Goal: Information Seeking & Learning: Learn about a topic

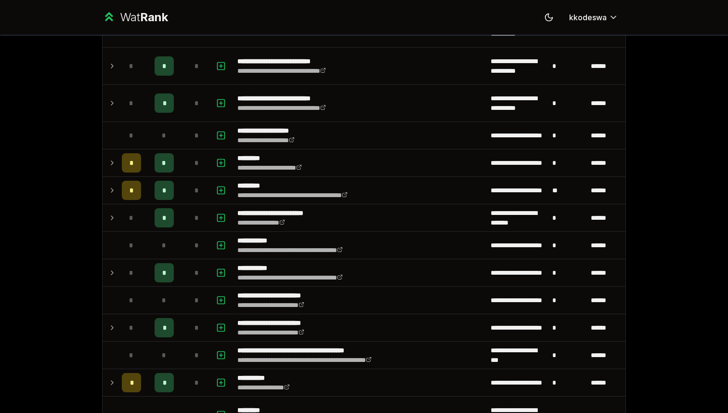
scroll to position [1358, 0]
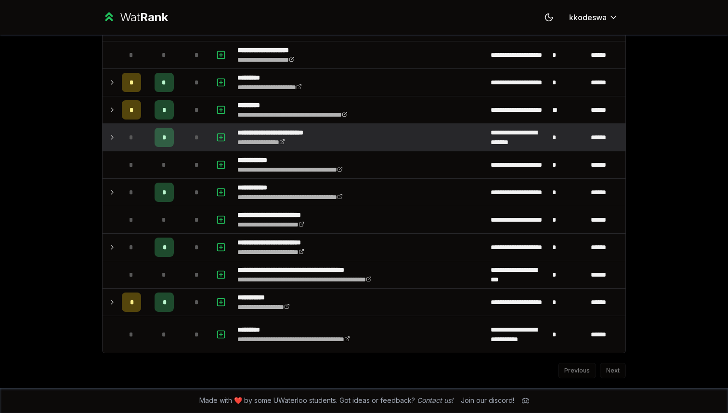
click at [119, 136] on td "*" at bounding box center [131, 137] width 27 height 27
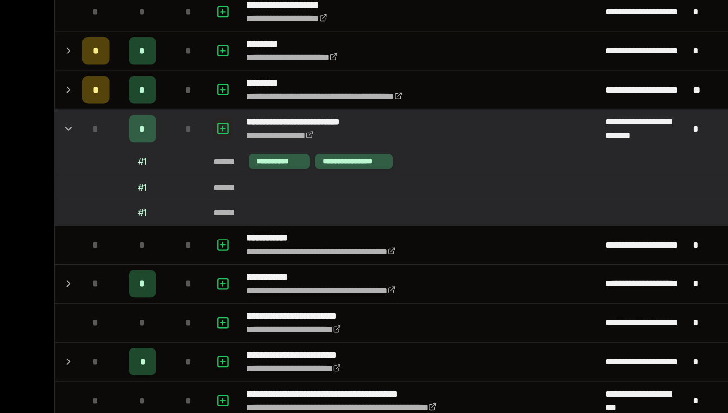
click at [221, 137] on icon "button" at bounding box center [221, 136] width 0 height 3
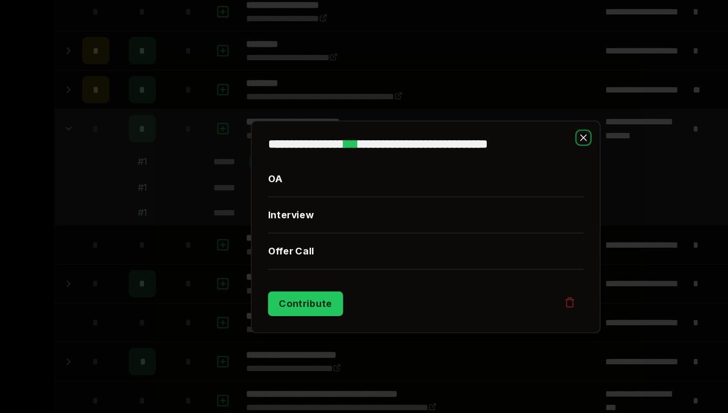
click at [474, 145] on icon "button" at bounding box center [475, 143] width 4 height 4
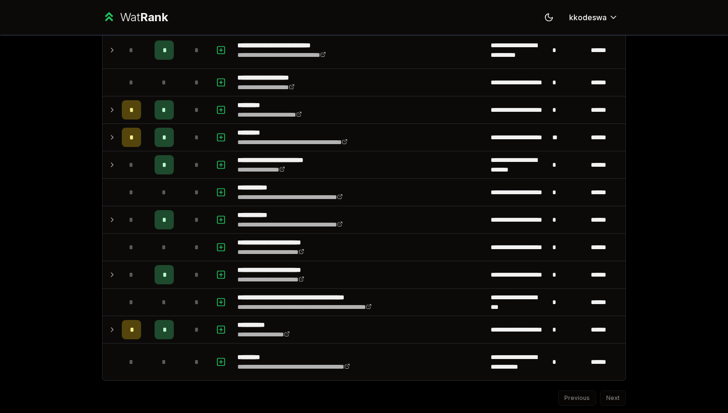
scroll to position [1329, 0]
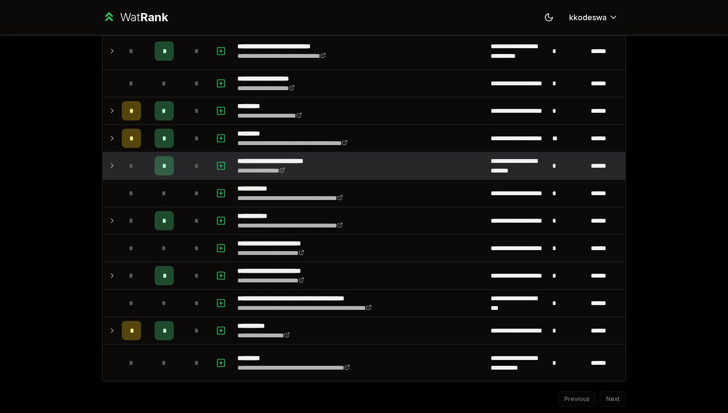
click at [107, 160] on td at bounding box center [110, 165] width 15 height 27
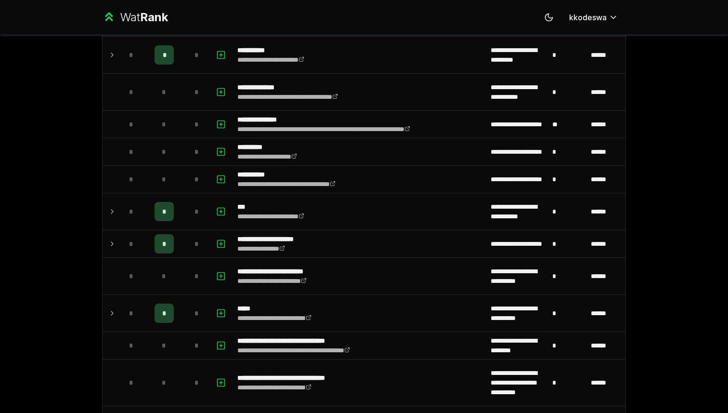
scroll to position [184, 0]
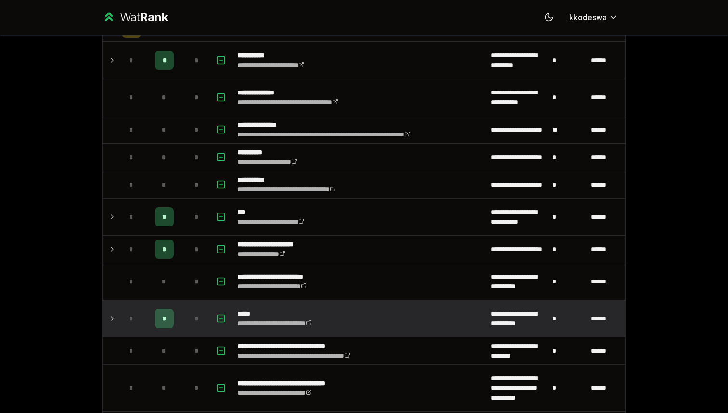
click at [135, 311] on div "*" at bounding box center [131, 318] width 19 height 19
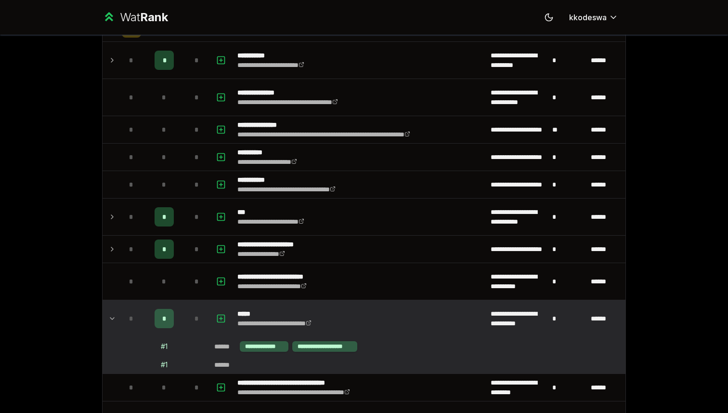
click at [135, 311] on div "*" at bounding box center [131, 318] width 19 height 19
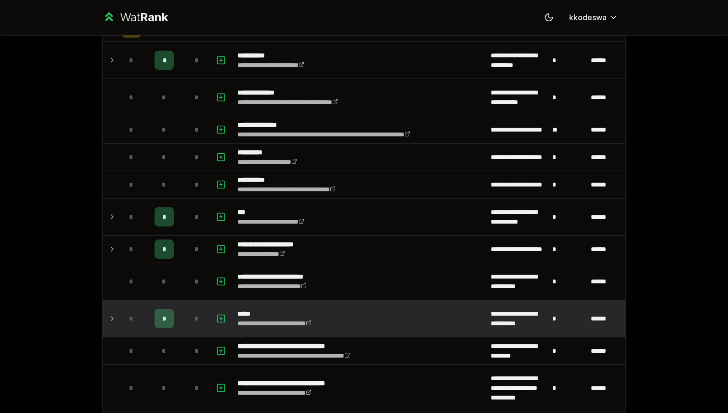
click at [134, 309] on div "*" at bounding box center [131, 318] width 19 height 19
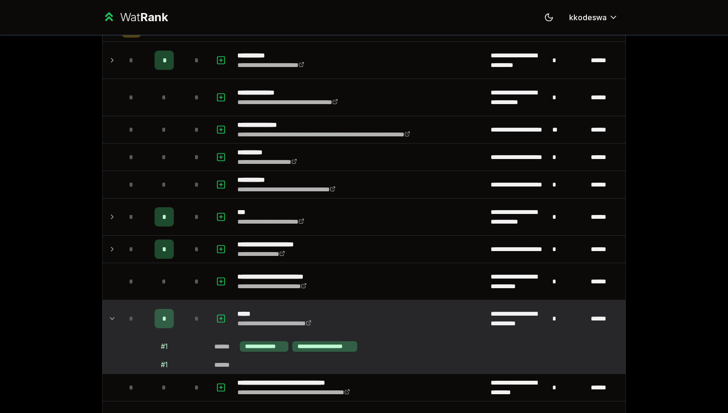
click at [134, 309] on div "*" at bounding box center [131, 318] width 19 height 19
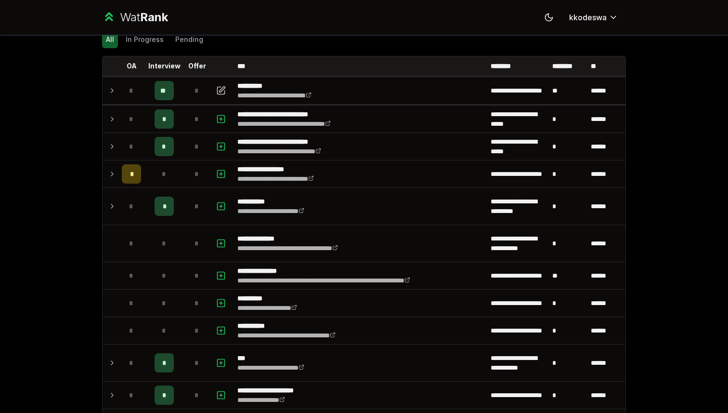
scroll to position [35, 0]
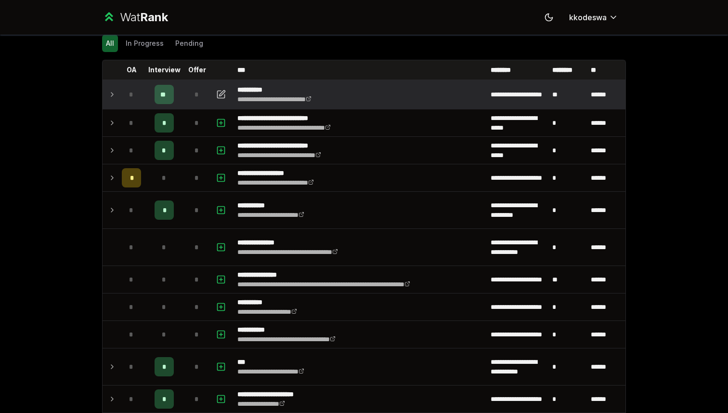
click at [160, 88] on div "**" at bounding box center [164, 94] width 19 height 19
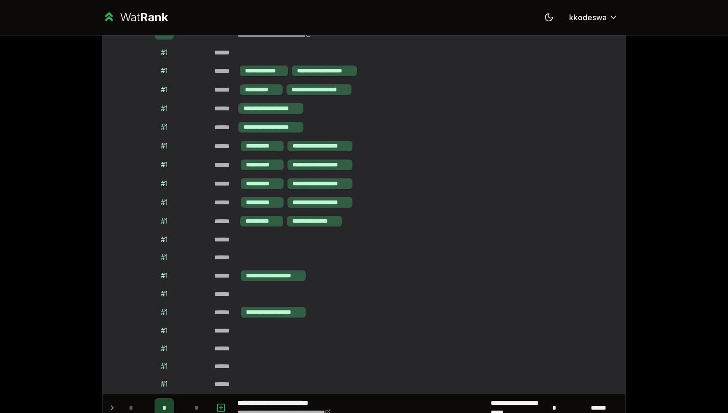
scroll to position [106, 0]
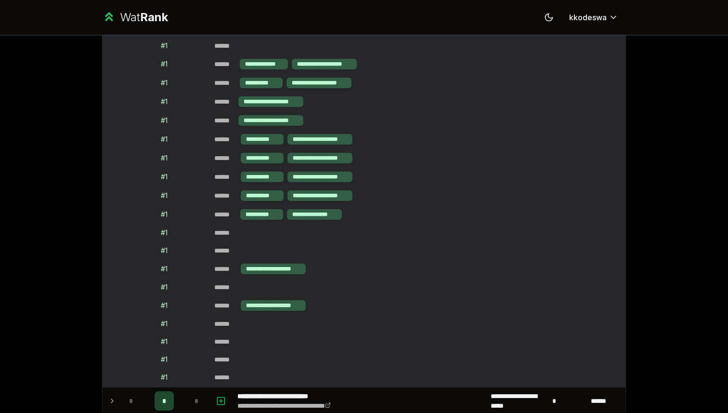
click at [144, 95] on td at bounding box center [131, 101] width 27 height 18
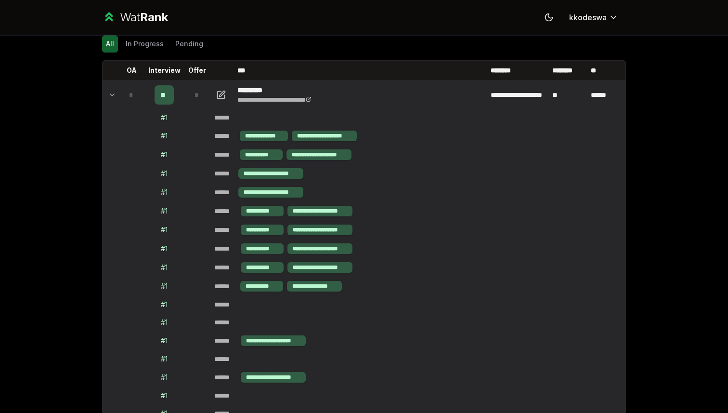
scroll to position [30, 0]
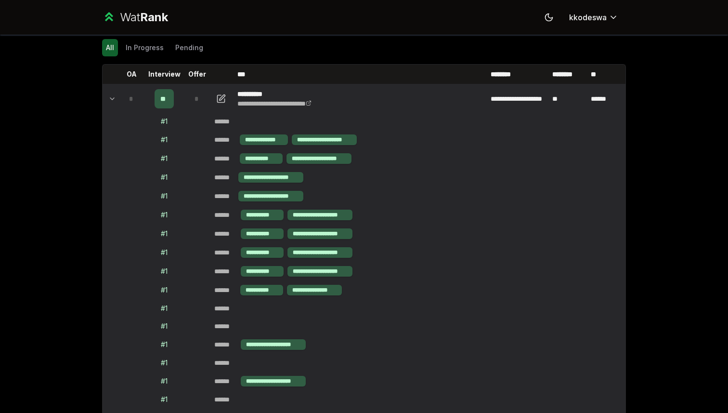
click at [117, 103] on td at bounding box center [110, 98] width 15 height 27
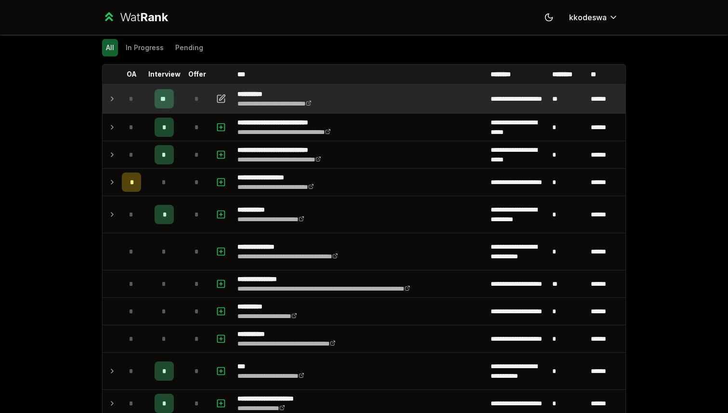
click at [196, 95] on span "*" at bounding box center [197, 99] width 4 height 10
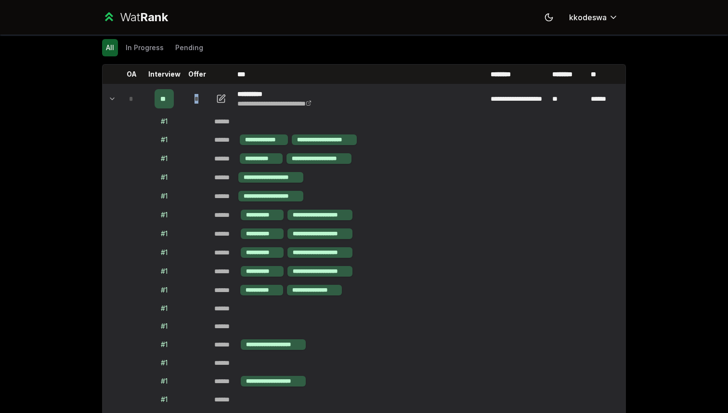
click at [196, 95] on span "*" at bounding box center [197, 99] width 4 height 10
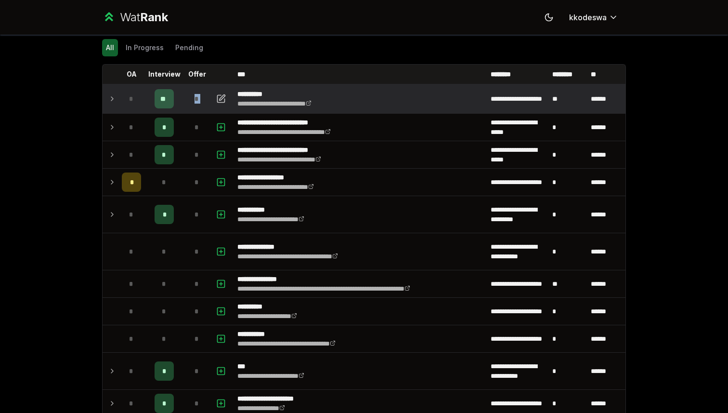
click at [196, 95] on span "*" at bounding box center [197, 99] width 4 height 10
click at [203, 94] on div "*" at bounding box center [196, 98] width 19 height 19
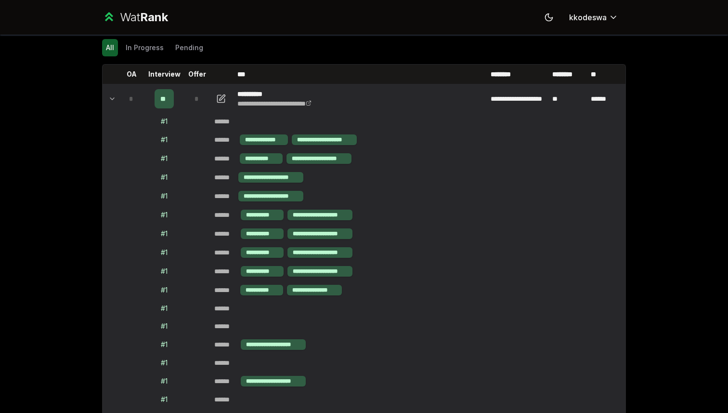
click at [203, 94] on div "*" at bounding box center [196, 98] width 19 height 19
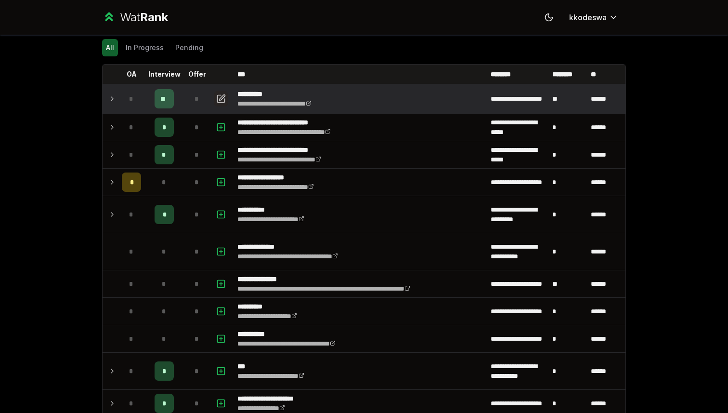
click at [221, 94] on icon "button" at bounding box center [221, 99] width 10 height 12
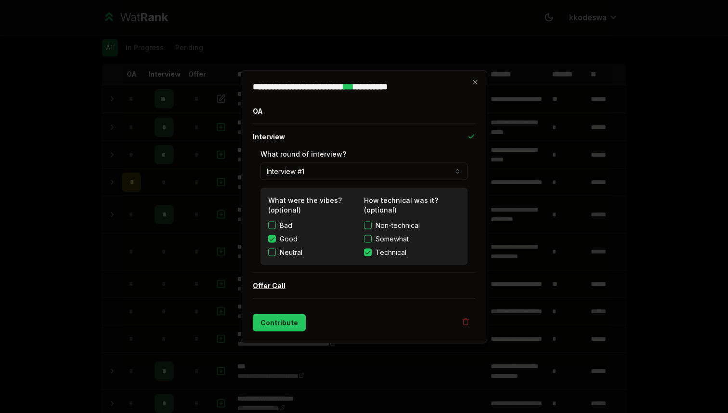
click at [387, 285] on button "Offer Call" at bounding box center [364, 285] width 222 height 25
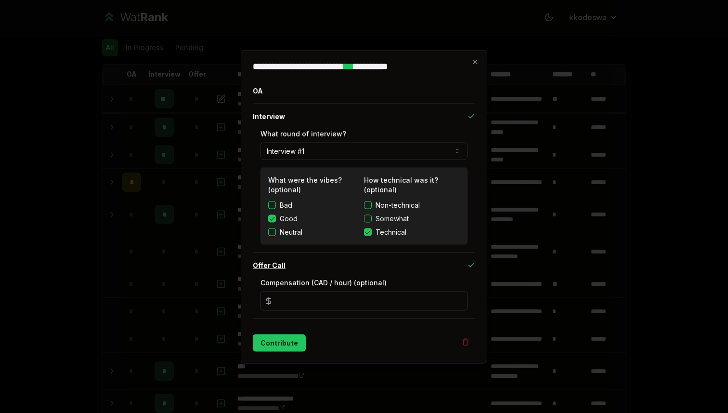
click at [379, 271] on button "Offer Call" at bounding box center [364, 264] width 222 height 25
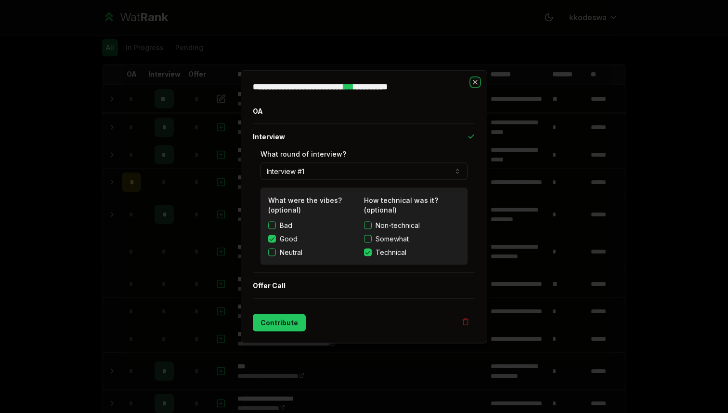
click at [475, 82] on icon "button" at bounding box center [475, 82] width 8 height 8
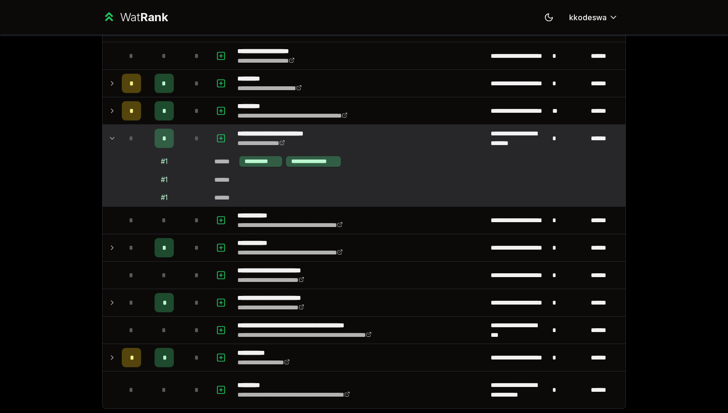
scroll to position [1412, 0]
